Goal: Check status: Check status

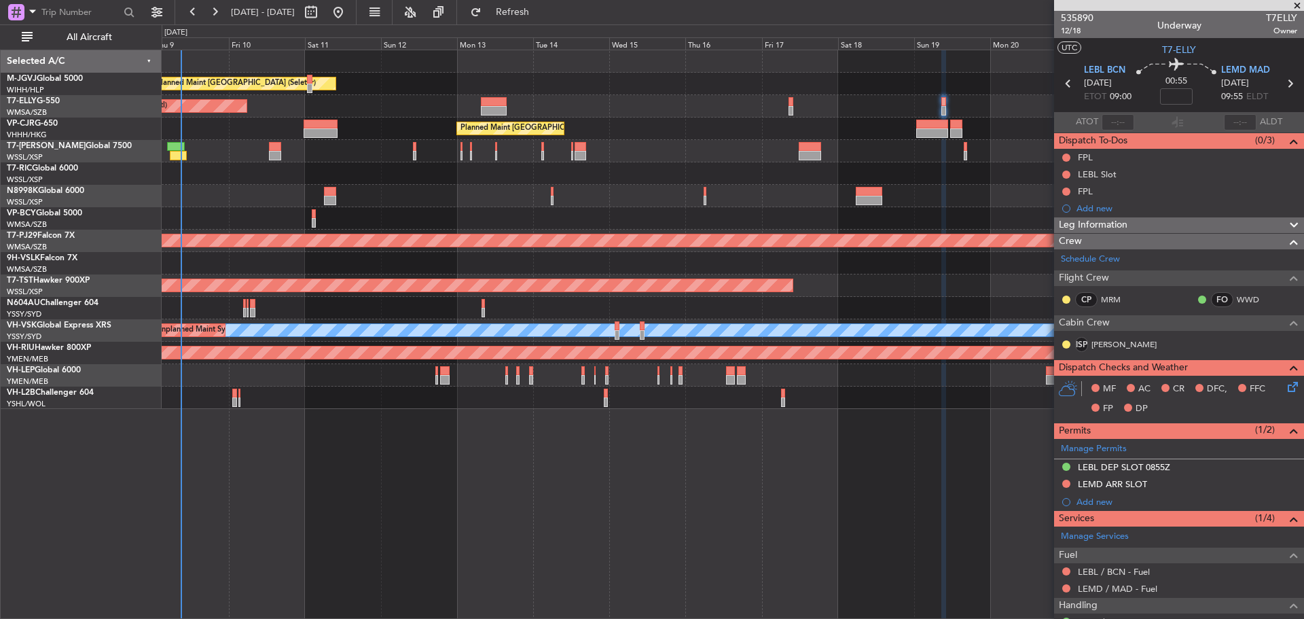
scroll to position [128, 0]
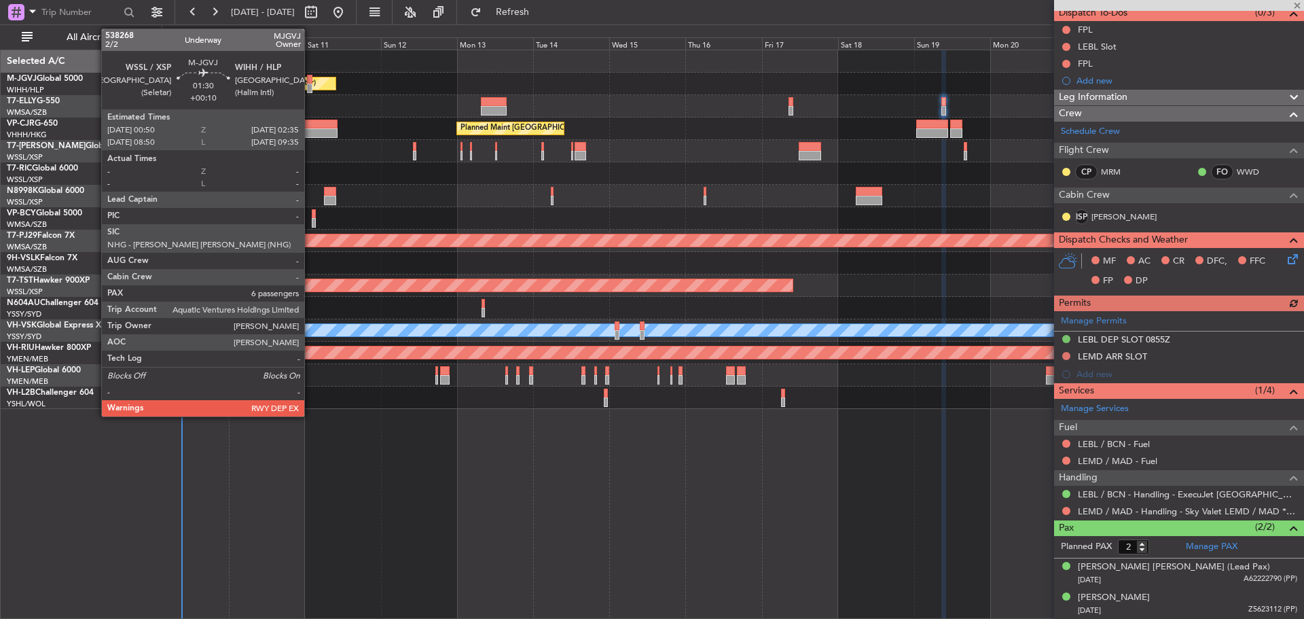
click at [310, 92] on div at bounding box center [310, 89] width 6 height 10
type input "+00:10"
type input "6"
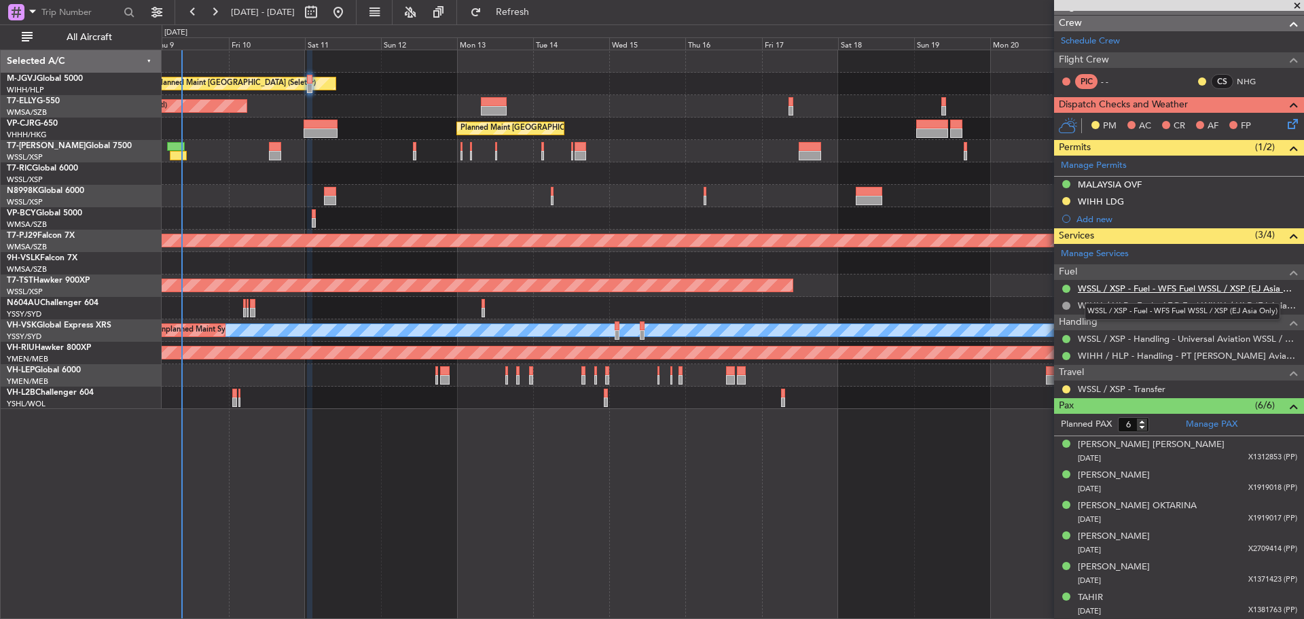
scroll to position [0, 0]
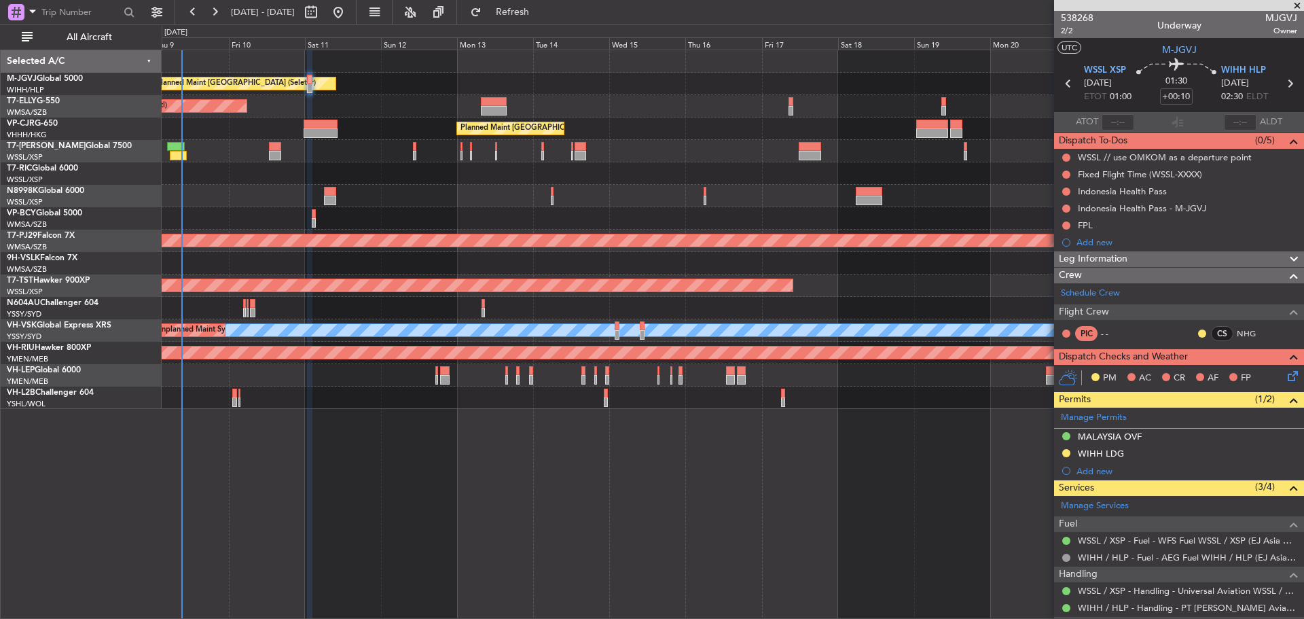
click at [368, 182] on div "Planned Maint [GEOGRAPHIC_DATA] (Seletar) Planned Maint [GEOGRAPHIC_DATA] ([GEO…" at bounding box center [733, 229] width 1142 height 359
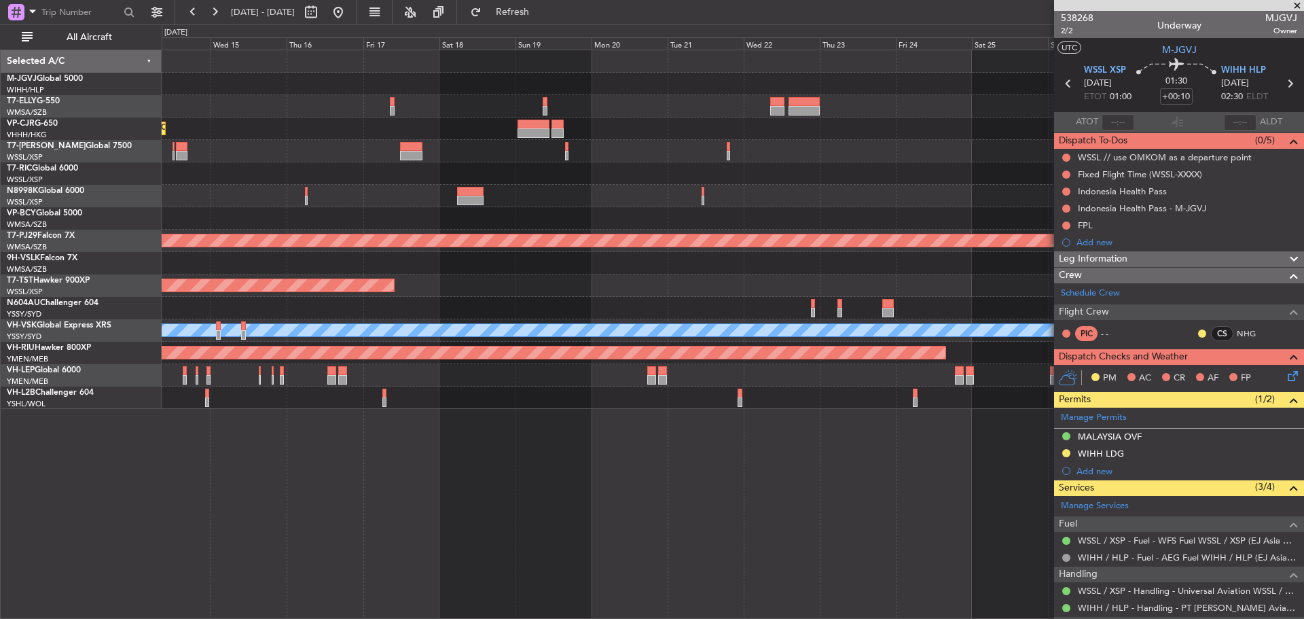
click at [520, 207] on div "Planned Maint [GEOGRAPHIC_DATA] (Seletar) Planned Maint [GEOGRAPHIC_DATA] ([GEO…" at bounding box center [733, 229] width 1142 height 359
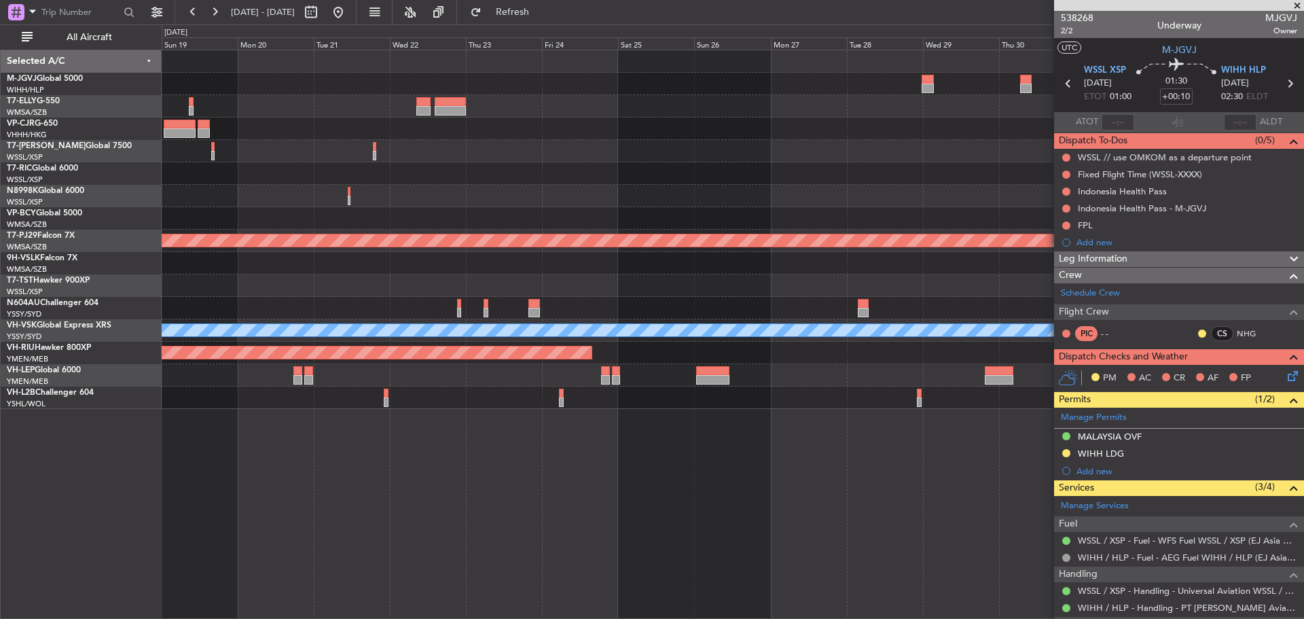
click at [509, 192] on div at bounding box center [733, 196] width 1142 height 22
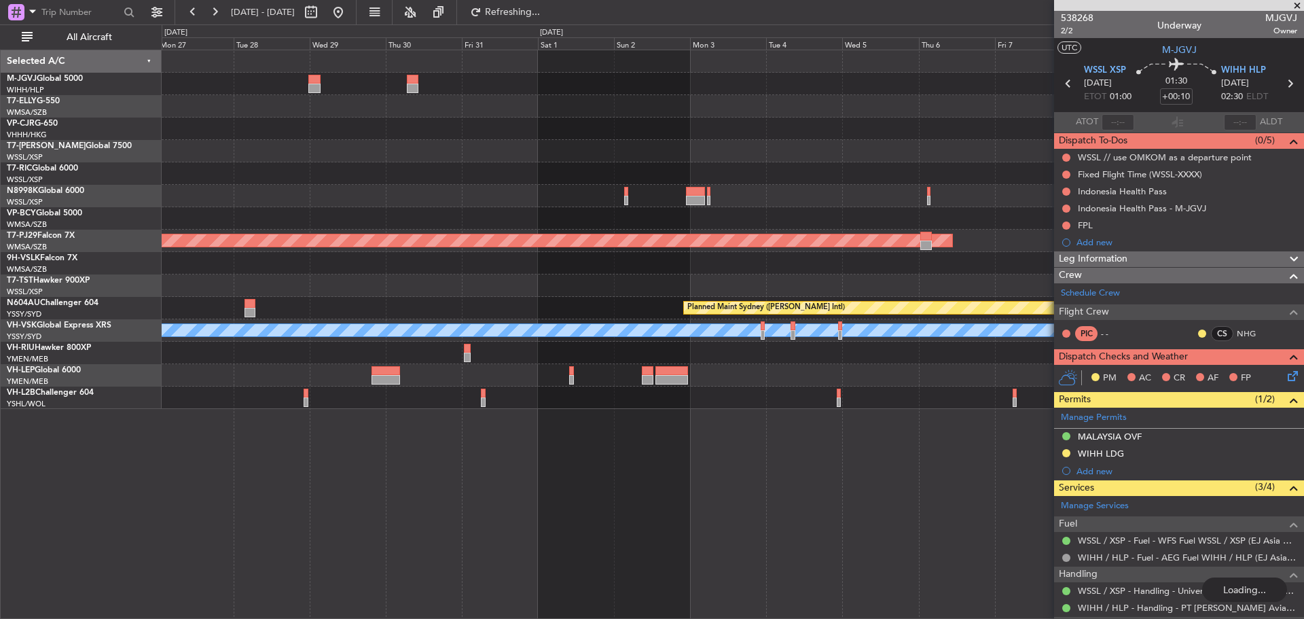
click at [702, 145] on div at bounding box center [733, 151] width 1142 height 22
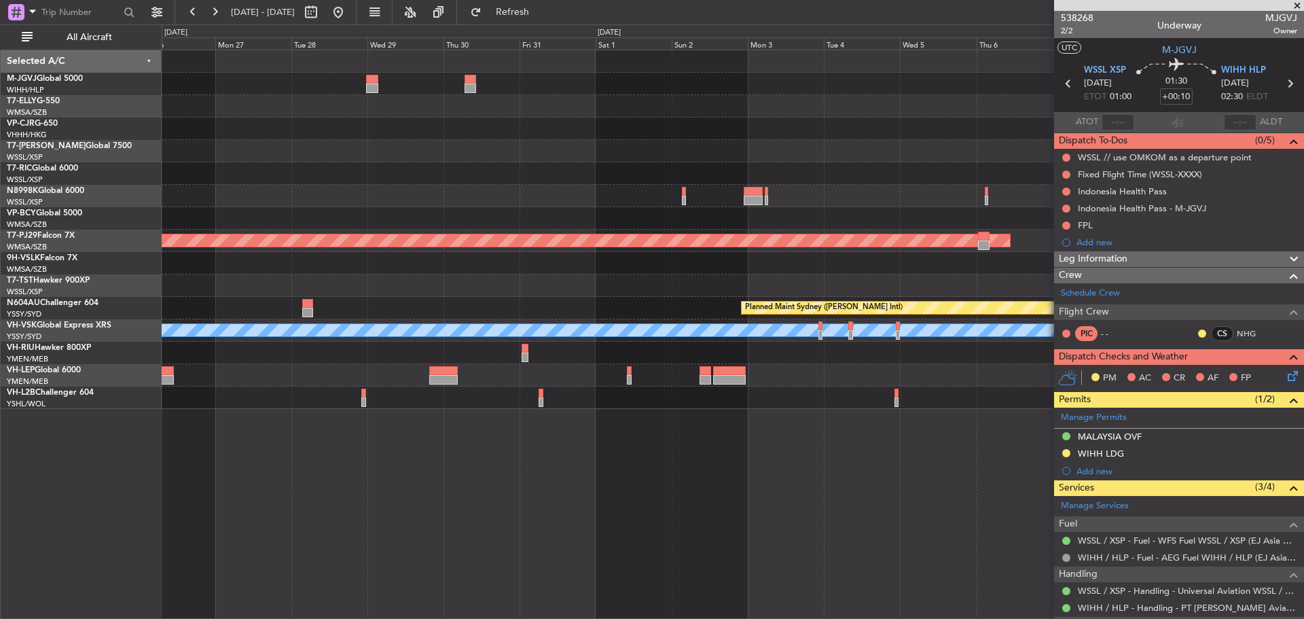
click at [599, 131] on div "Planned Maint [GEOGRAPHIC_DATA] (Sultan [PERSON_NAME] [PERSON_NAME] - Subang) P…" at bounding box center [733, 229] width 1142 height 359
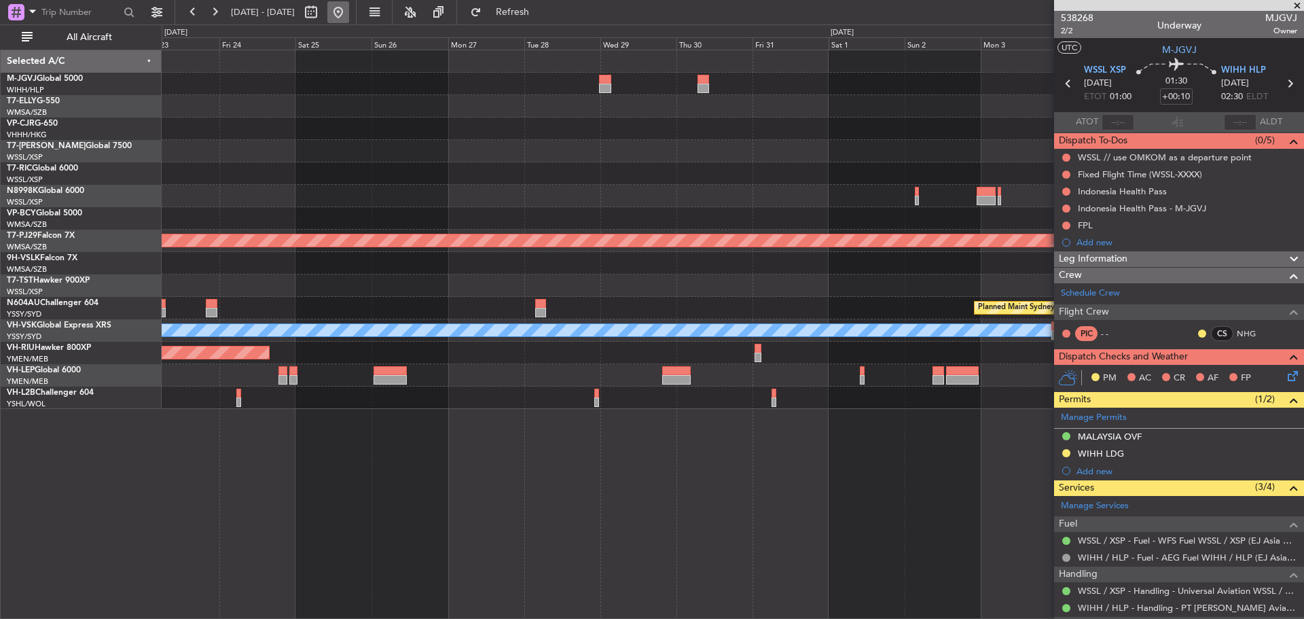
click at [349, 11] on button at bounding box center [338, 12] width 22 height 22
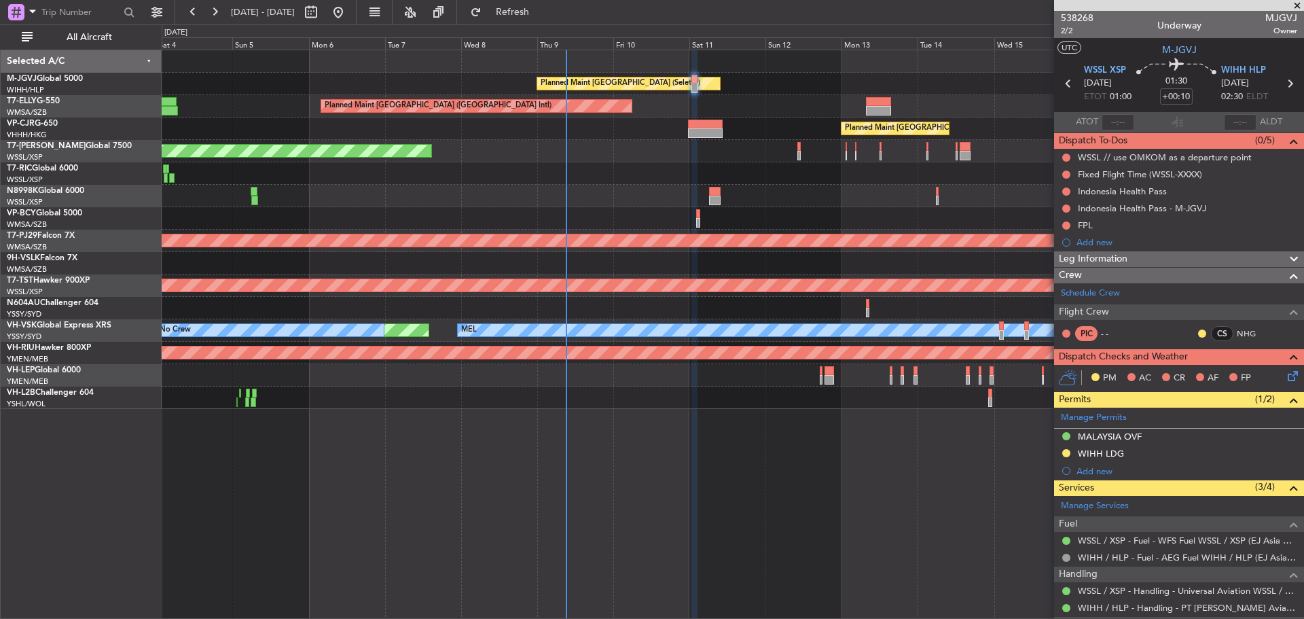
click at [598, 166] on div at bounding box center [733, 173] width 1142 height 22
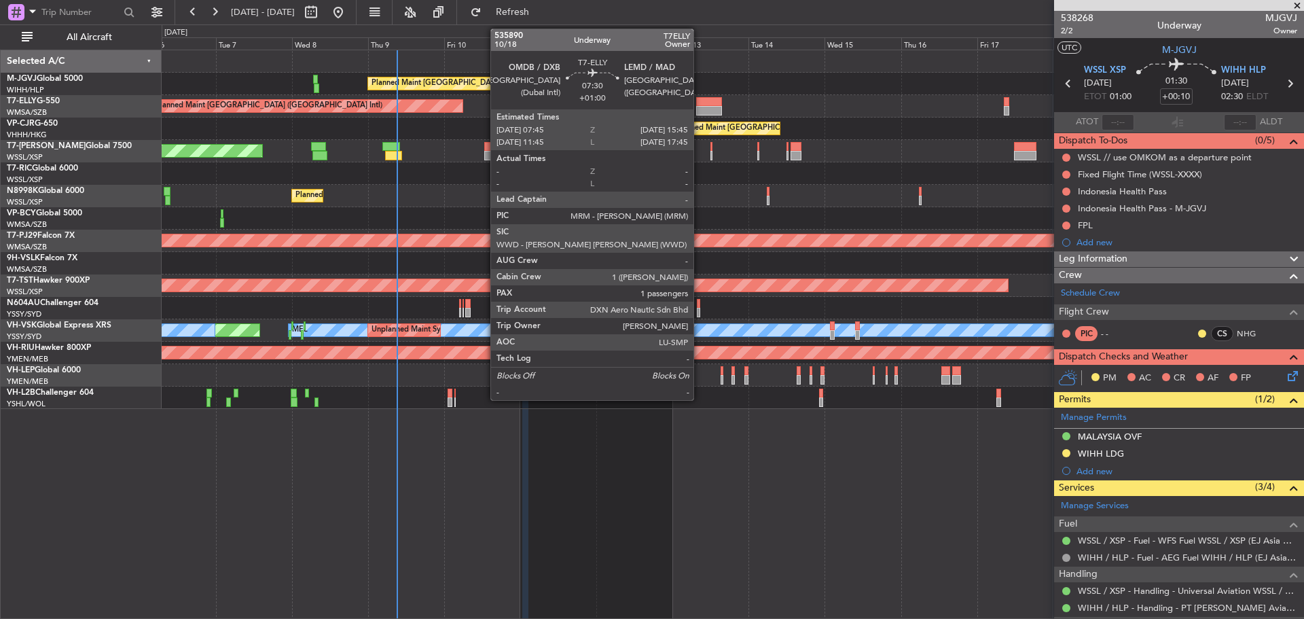
click at [700, 111] on div at bounding box center [709, 111] width 26 height 10
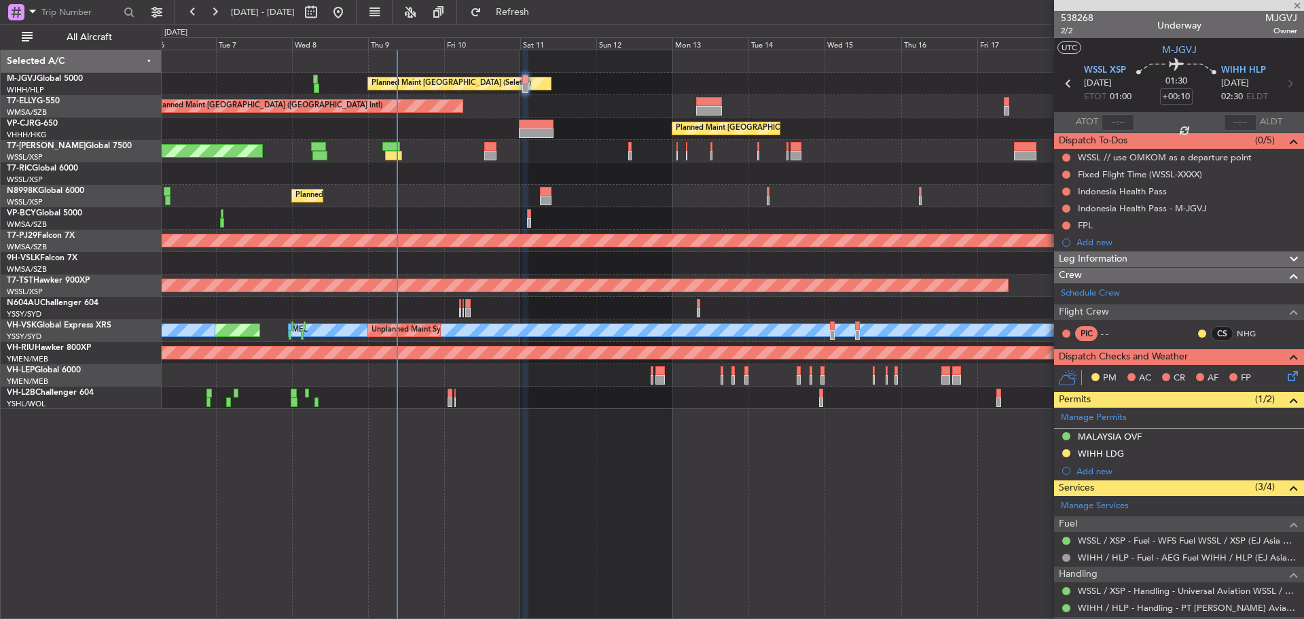
type input "+01:00"
type input "1"
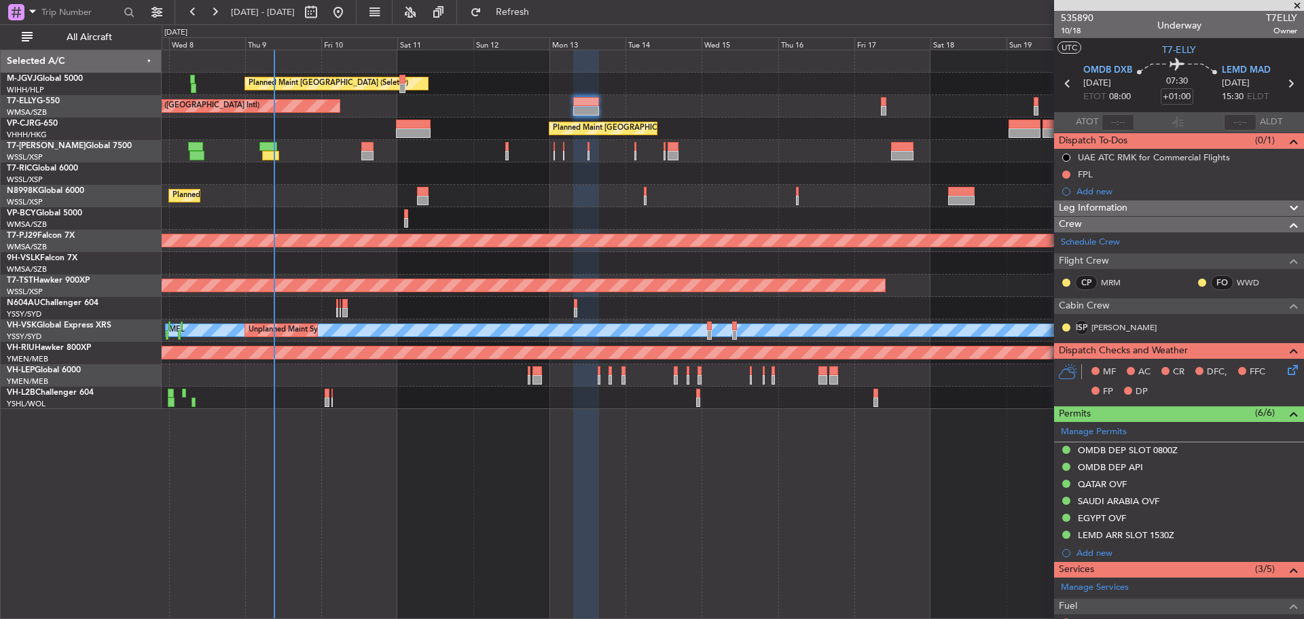
click at [709, 131] on div "Planned Maint [GEOGRAPHIC_DATA] (Seletar) Planned Maint [GEOGRAPHIC_DATA] ([GEO…" at bounding box center [733, 229] width 1142 height 359
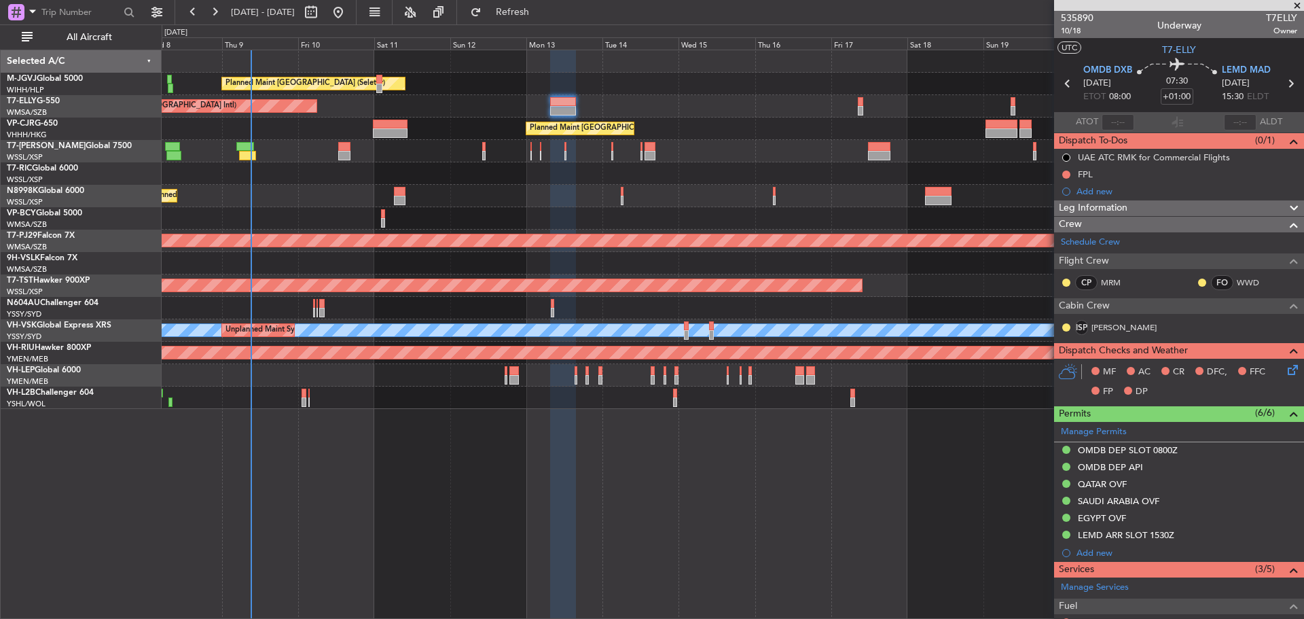
click at [441, 156] on div "Planned Maint [GEOGRAPHIC_DATA] (Seletar)" at bounding box center [733, 151] width 1142 height 22
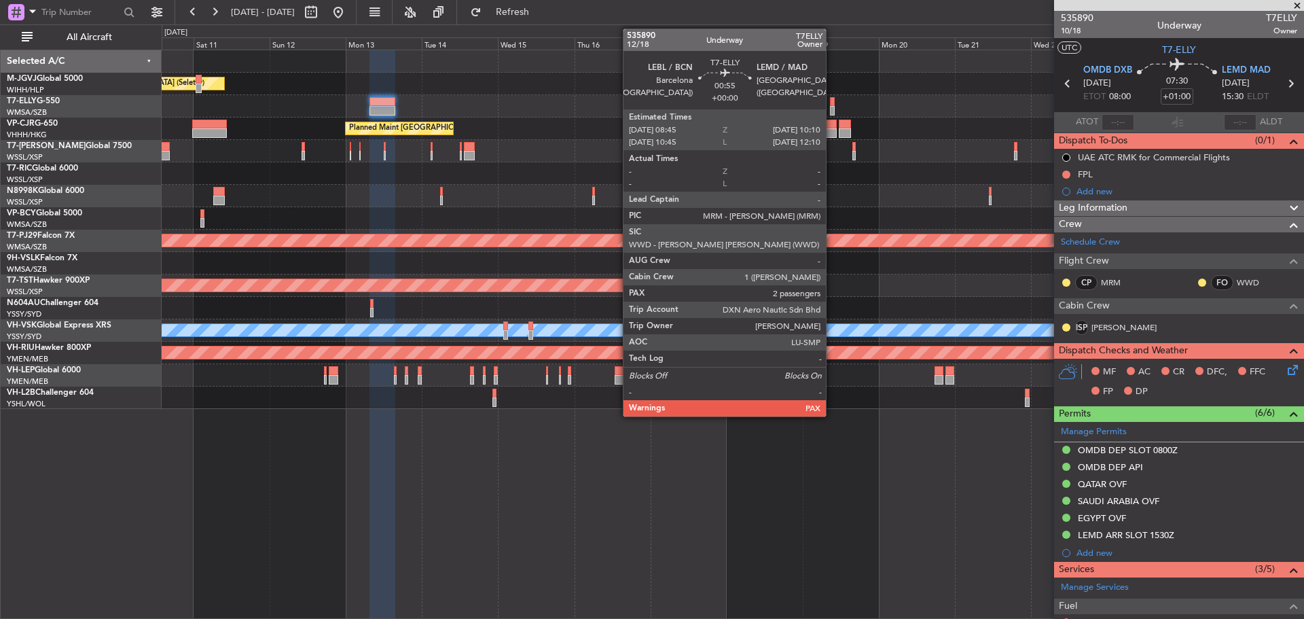
click at [832, 111] on div at bounding box center [832, 111] width 5 height 10
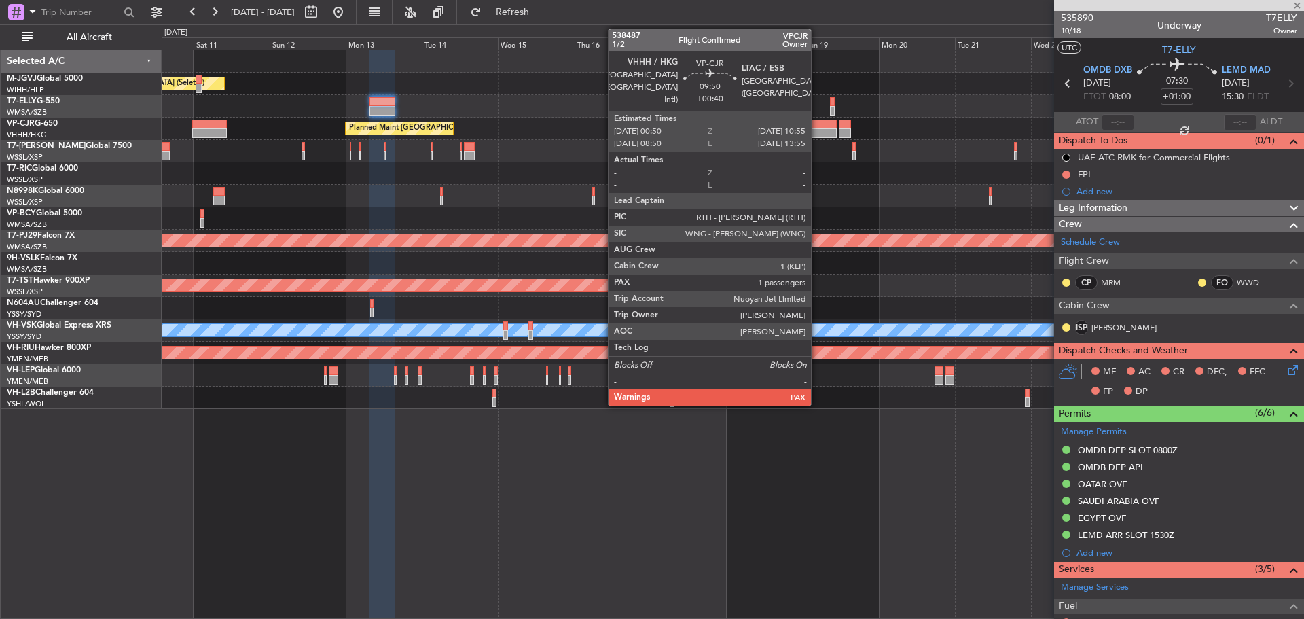
type input "2"
